Goal: Navigation & Orientation: Find specific page/section

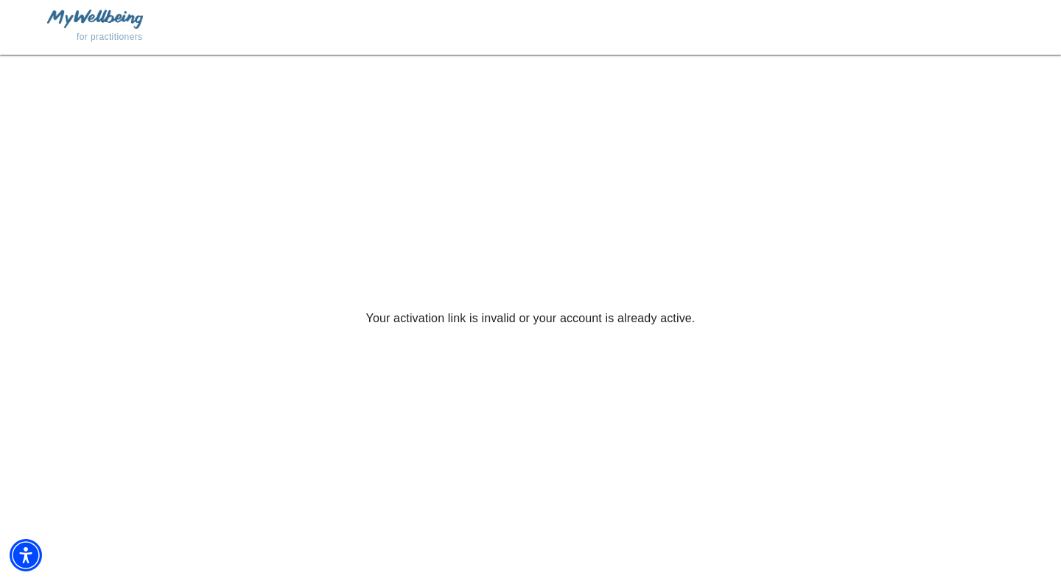
click at [102, 18] on img at bounding box center [95, 19] width 96 height 18
click at [104, 33] on span "for practitioners" at bounding box center [110, 37] width 66 height 10
click at [108, 17] on img at bounding box center [95, 19] width 96 height 18
click at [30, 552] on img "Accessibility Menu" at bounding box center [25, 554] width 35 height 35
click at [98, 27] on img at bounding box center [95, 19] width 96 height 18
